Goal: Task Accomplishment & Management: Complete application form

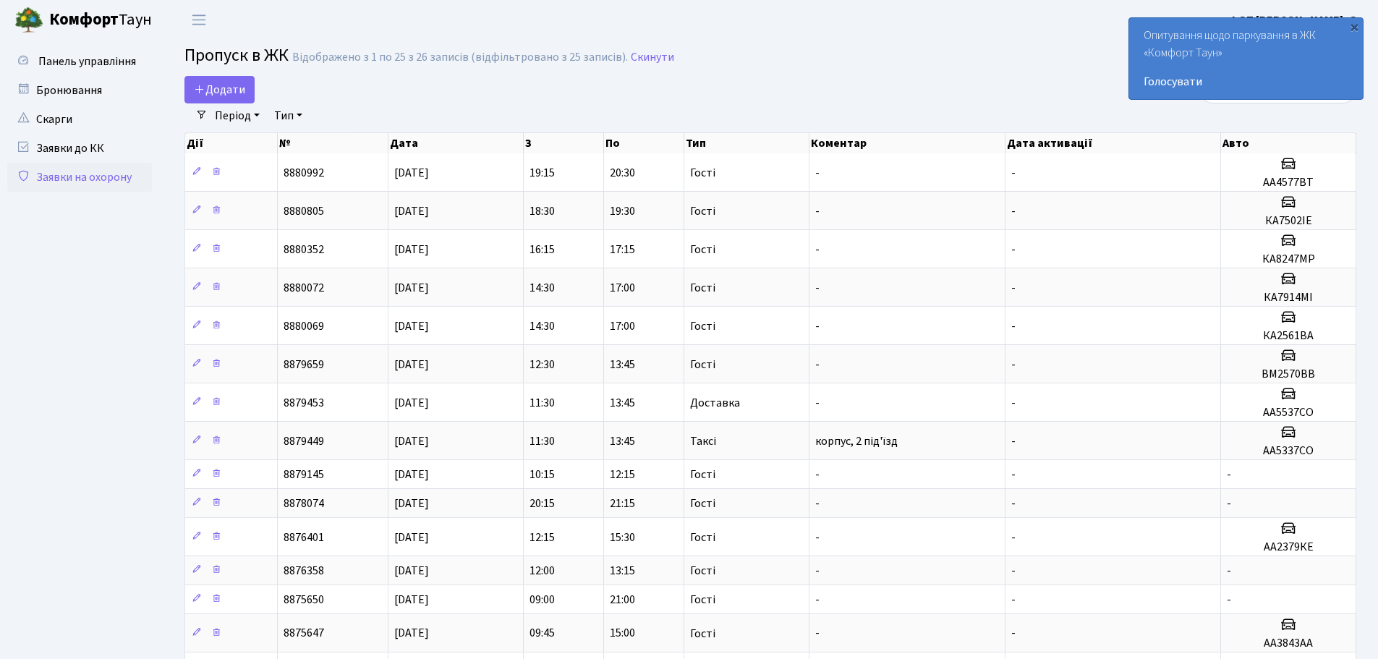
select select "25"
click at [248, 93] on link "Додати" at bounding box center [220, 89] width 70 height 27
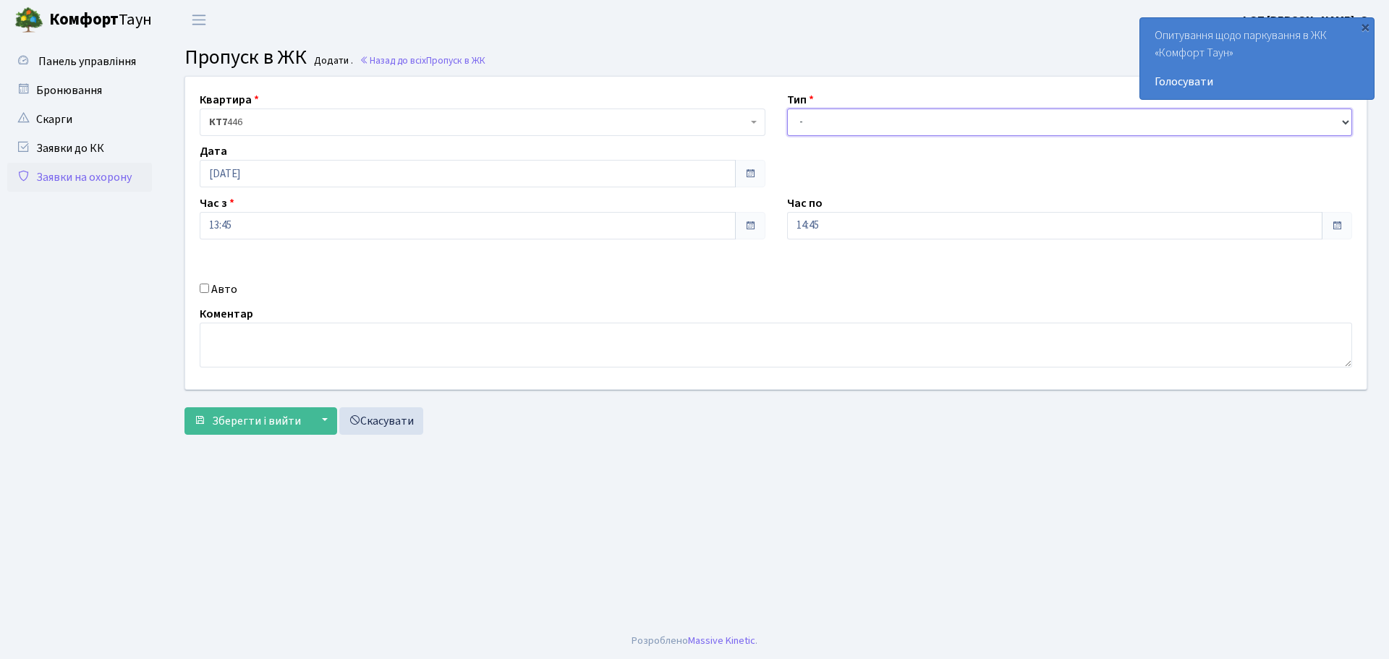
drag, startPoint x: 824, startPoint y: 127, endPoint x: 826, endPoint y: 135, distance: 8.8
click at [824, 127] on select "- Доставка Таксі Гості Сервіс" at bounding box center [1070, 122] width 566 height 27
select select "3"
click at [787, 109] on select "- Доставка Таксі Гості Сервіс" at bounding box center [1070, 122] width 566 height 27
click at [208, 289] on input "Авто" at bounding box center [204, 288] width 9 height 9
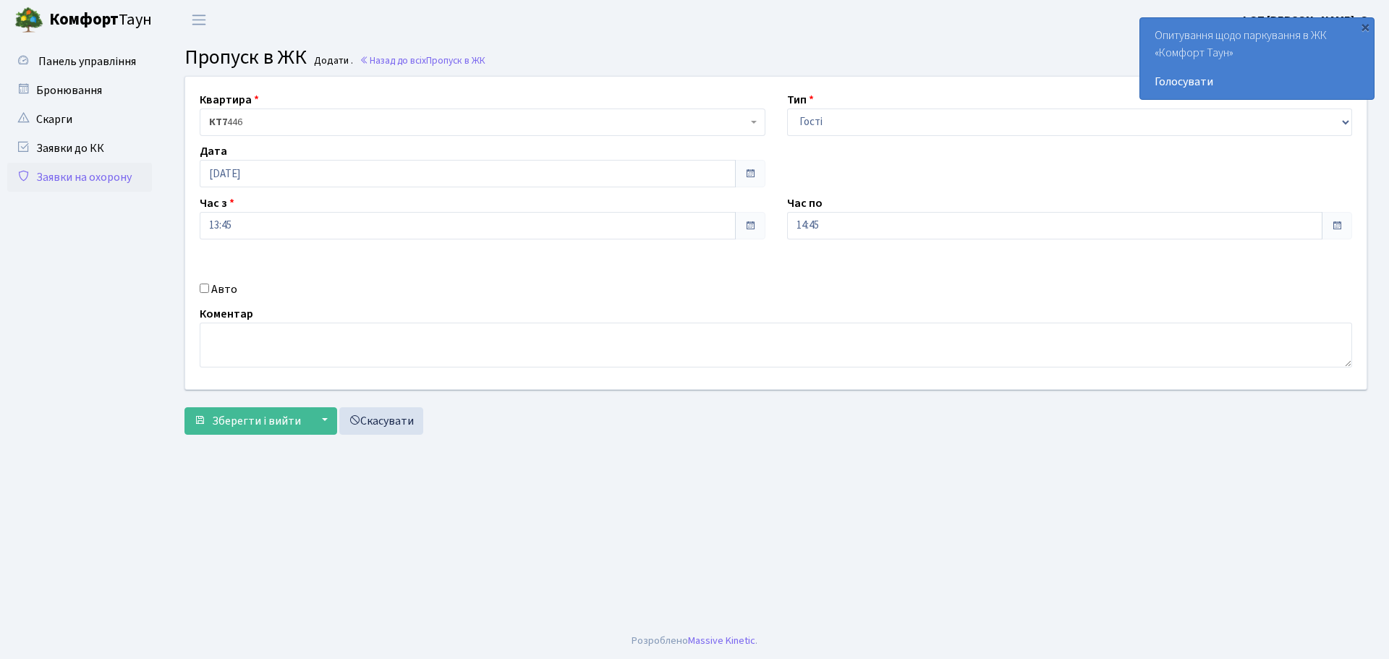
checkbox input "true"
paste input "АА6017YA"
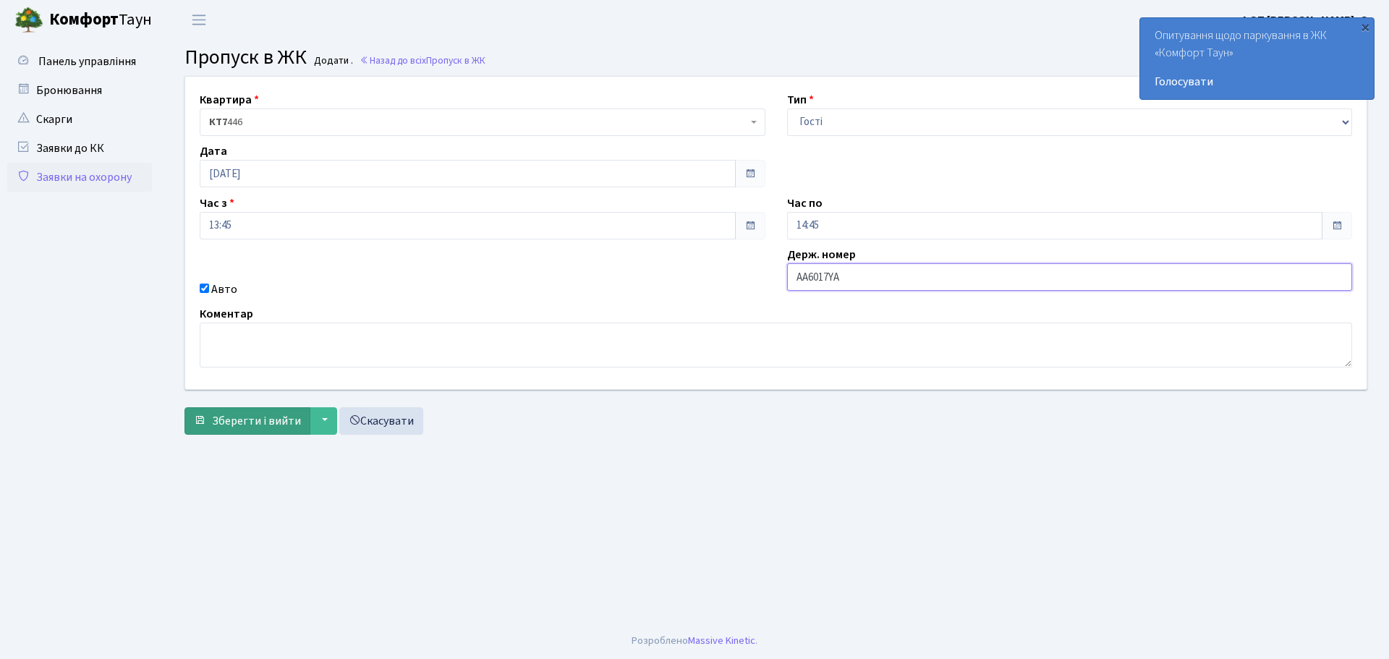
type input "АА6017YA"
click at [271, 418] on span "Зберегти і вийти" at bounding box center [256, 421] width 89 height 16
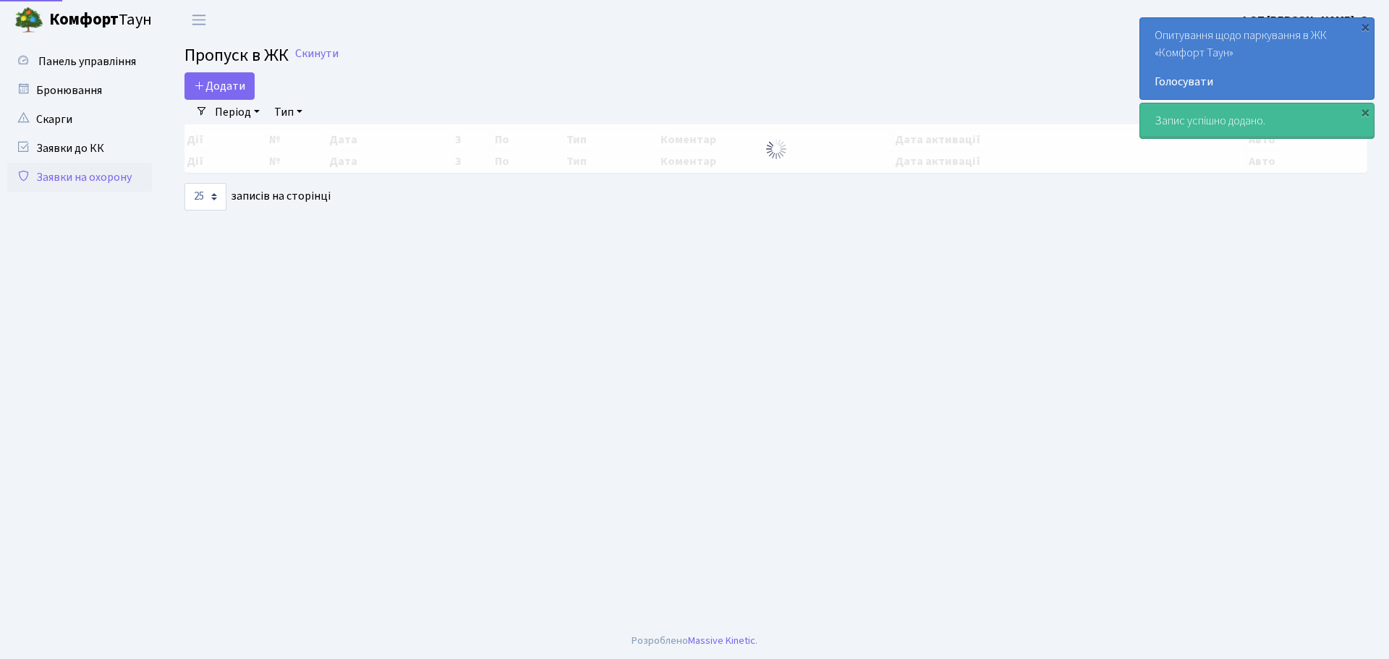
select select "25"
